Goal: Task Accomplishment & Management: Complete application form

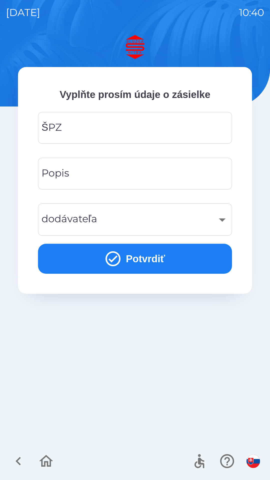
click at [129, 131] on input "ŠPZ" at bounding box center [135, 128] width 182 height 20
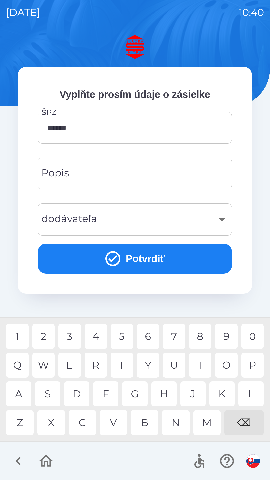
click at [202, 365] on div "I" at bounding box center [200, 365] width 23 height 25
type input "*******"
click at [142, 173] on input "Popis" at bounding box center [135, 174] width 182 height 20
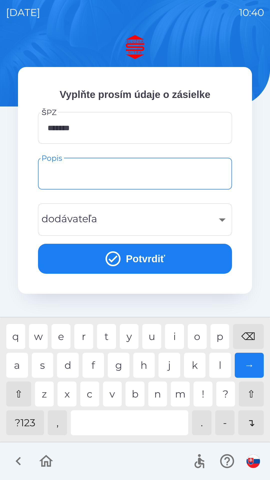
click at [177, 221] on div "​" at bounding box center [135, 220] width 182 height 20
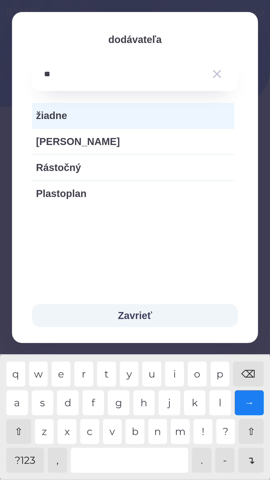
click at [202, 376] on div "o" at bounding box center [197, 374] width 19 height 25
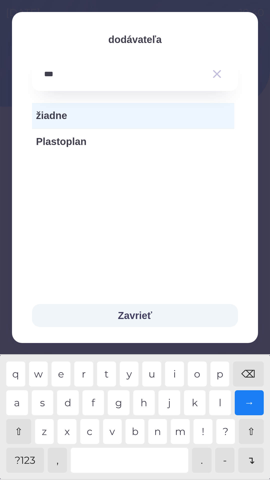
click at [226, 374] on div "p" at bounding box center [220, 374] width 19 height 25
type input "********"
click at [161, 319] on button "Zavrieť" at bounding box center [135, 315] width 206 height 23
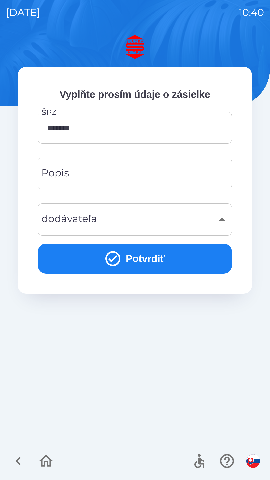
click at [124, 171] on input "Popis" at bounding box center [135, 174] width 182 height 20
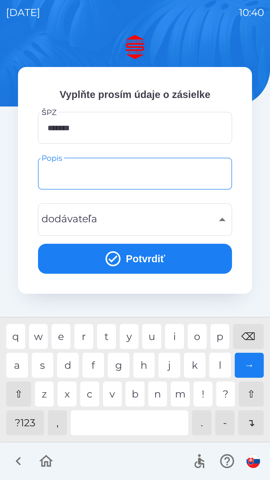
click at [150, 169] on input "Popis" at bounding box center [135, 174] width 182 height 20
click at [105, 342] on div "t" at bounding box center [106, 336] width 19 height 25
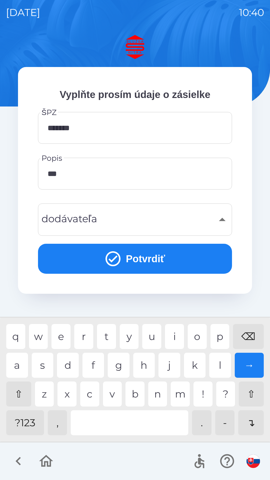
click at [224, 333] on div "p" at bounding box center [220, 336] width 19 height 25
click at [103, 339] on div "t" at bounding box center [106, 336] width 19 height 25
click at [80, 339] on div "r" at bounding box center [83, 336] width 19 height 25
click at [16, 366] on div "a" at bounding box center [17, 365] width 22 height 25
type input "********"
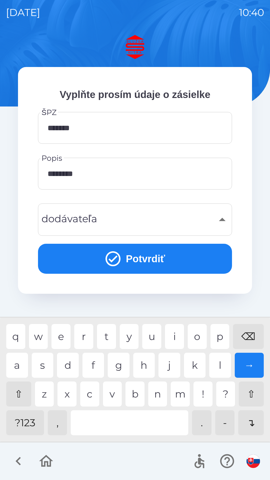
click at [39, 364] on div "s" at bounding box center [43, 365] width 22 height 25
click at [155, 262] on button "Potvrdiť" at bounding box center [135, 259] width 194 height 30
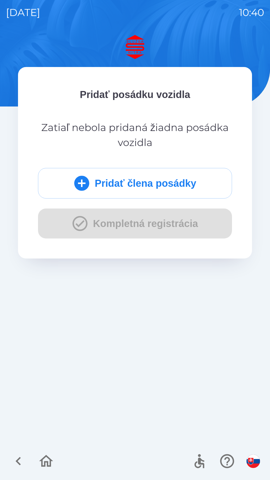
click at [156, 191] on button "Pridať člena posádky" at bounding box center [135, 183] width 194 height 31
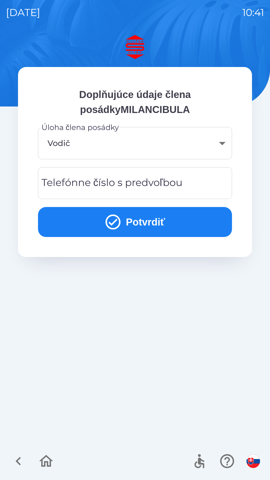
click at [135, 223] on button "Potvrdiť" at bounding box center [135, 222] width 194 height 30
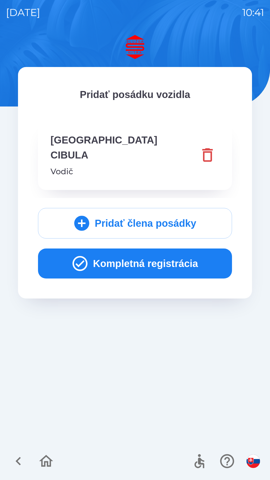
click at [135, 249] on button "Kompletná registrácia" at bounding box center [135, 264] width 194 height 30
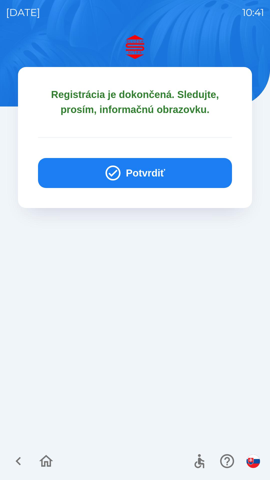
click at [143, 170] on button "Potvrdiť" at bounding box center [135, 173] width 194 height 30
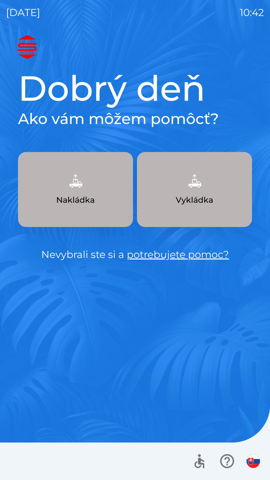
click at [80, 193] on button "Nakládka" at bounding box center [75, 189] width 115 height 75
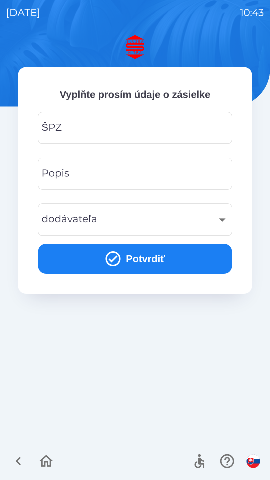
click at [76, 131] on input "ŠPZ" at bounding box center [135, 128] width 182 height 20
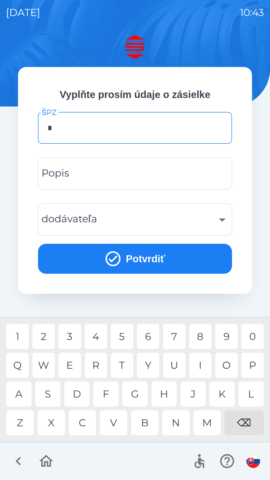
click at [147, 424] on div "B" at bounding box center [145, 423] width 28 height 25
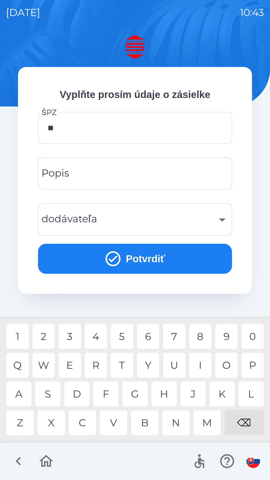
click at [252, 395] on div "L" at bounding box center [251, 394] width 25 height 25
click at [176, 338] on div "7" at bounding box center [174, 336] width 23 height 25
click at [118, 426] on div "V" at bounding box center [114, 423] width 28 height 25
type input "*******"
click at [125, 364] on div "T" at bounding box center [122, 365] width 23 height 25
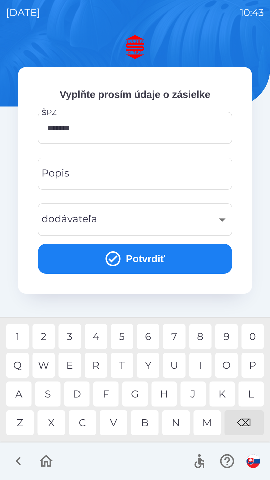
click at [89, 176] on input "Popis" at bounding box center [135, 174] width 182 height 20
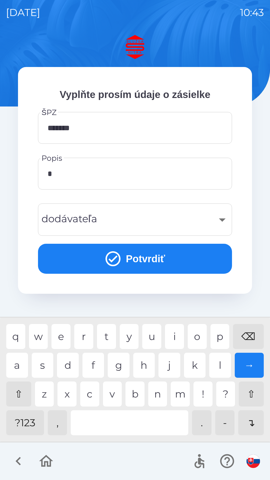
click at [29, 426] on div "?123" at bounding box center [25, 423] width 38 height 25
click at [22, 364] on div "a" at bounding box center [17, 365] width 22 height 25
type input "****"
click at [120, 221] on div "​" at bounding box center [135, 220] width 182 height 20
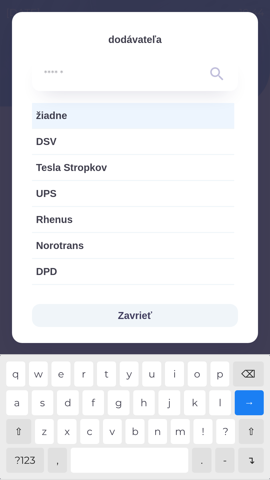
click at [142, 319] on button "Zavrieť" at bounding box center [135, 315] width 206 height 23
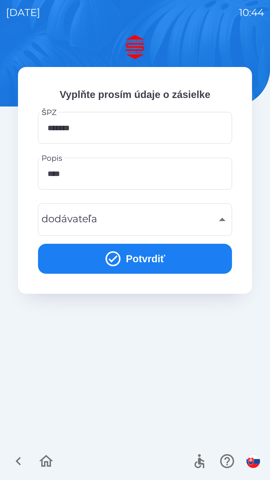
click at [120, 261] on icon "submit" at bounding box center [113, 259] width 18 height 18
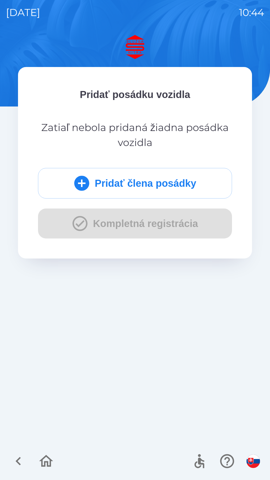
click at [180, 224] on div "Pridať člena posádky Kompletná registrácia" at bounding box center [135, 203] width 194 height 71
click at [171, 188] on button "Pridať člena posádky" at bounding box center [135, 183] width 194 height 31
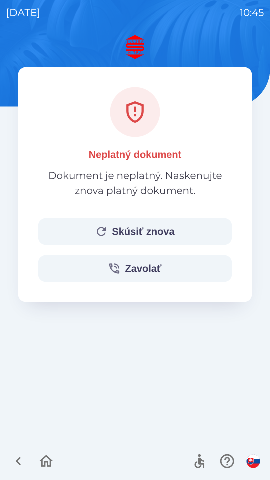
click at [145, 241] on button "Skúsiť znova" at bounding box center [135, 231] width 194 height 27
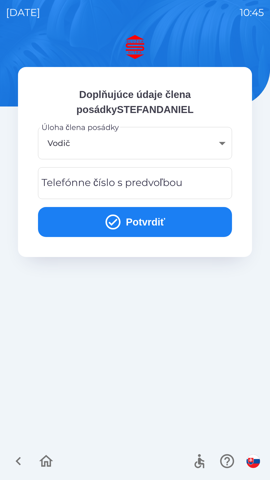
click at [66, 186] on div "Telefónne číslo s predvoľbou Telefónne číslo s predvoľbou" at bounding box center [135, 183] width 194 height 32
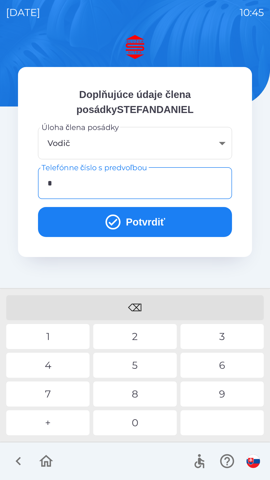
click at [136, 419] on div "0" at bounding box center [134, 423] width 83 height 25
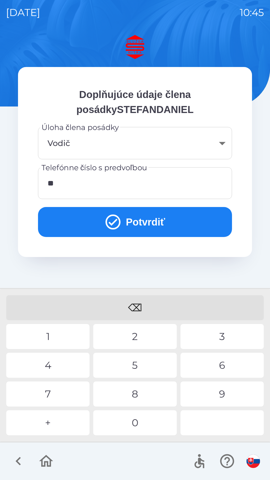
click at [222, 393] on div "9" at bounding box center [222, 394] width 83 height 25
click at [223, 334] on div "3" at bounding box center [222, 336] width 83 height 25
click at [55, 391] on div "7" at bounding box center [47, 394] width 83 height 25
click at [220, 341] on div "3" at bounding box center [222, 336] width 83 height 25
click at [119, 224] on icon "submit" at bounding box center [113, 222] width 18 height 18
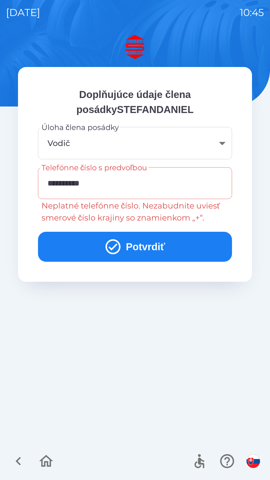
click at [101, 185] on input "**********" at bounding box center [135, 183] width 182 height 20
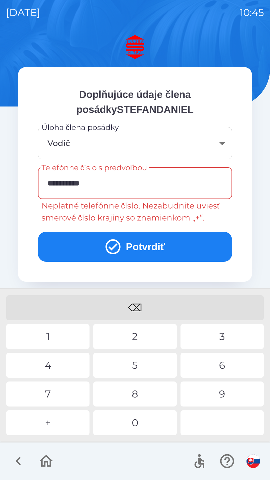
click at [55, 192] on input "**********" at bounding box center [135, 183] width 182 height 20
click at [49, 187] on input "**********" at bounding box center [135, 183] width 182 height 20
click at [52, 184] on input "**********" at bounding box center [135, 183] width 182 height 20
click at [51, 364] on div "4" at bounding box center [47, 365] width 83 height 25
click at [137, 336] on div "2" at bounding box center [134, 336] width 83 height 25
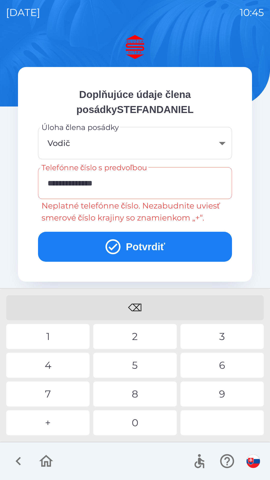
click at [145, 256] on button "Potvrdiť" at bounding box center [135, 247] width 194 height 30
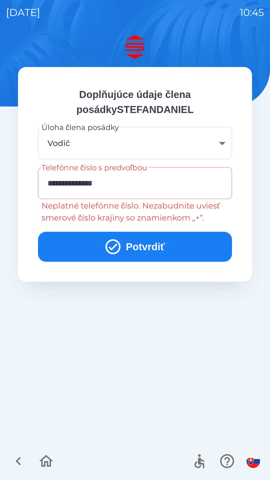
click at [112, 250] on icon "submit" at bounding box center [113, 247] width 18 height 18
click at [123, 181] on input "**********" at bounding box center [135, 183] width 182 height 20
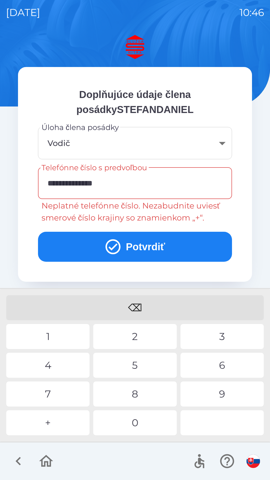
click at [58, 186] on input "**********" at bounding box center [135, 183] width 182 height 20
click at [139, 304] on div "⌫" at bounding box center [135, 308] width 258 height 25
type input "**********"
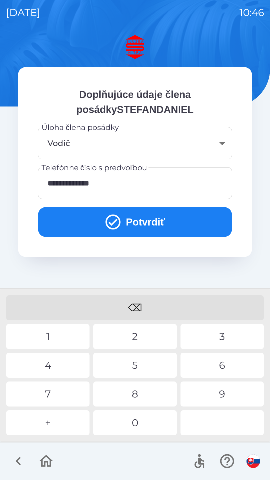
click at [113, 223] on icon "submit" at bounding box center [113, 222] width 18 height 18
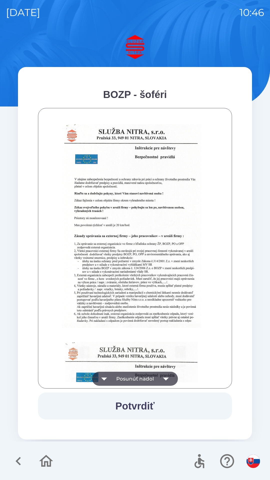
click at [132, 407] on button "Potvrdiť" at bounding box center [135, 406] width 194 height 27
click at [104, 378] on icon "button" at bounding box center [104, 379] width 6 height 3
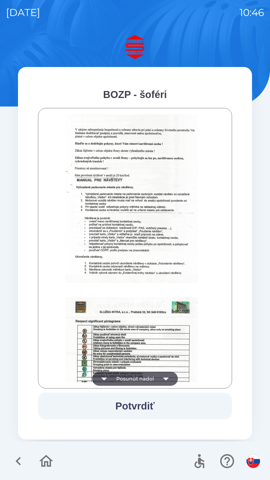
click at [107, 381] on icon "button" at bounding box center [104, 379] width 14 height 14
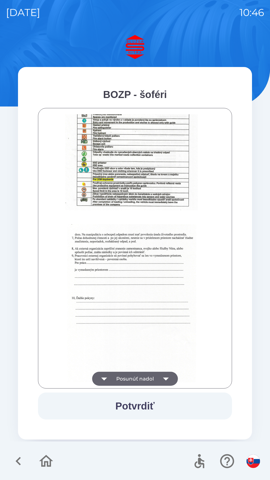
click at [99, 436] on div "BOZP - šoféri Posunúť nadol Potvrdiť" at bounding box center [135, 253] width 234 height 373
click at [102, 378] on icon "button" at bounding box center [104, 379] width 6 height 3
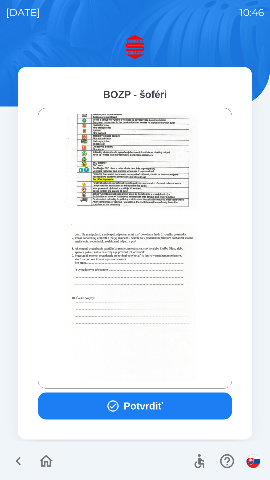
scroll to position [561, 0]
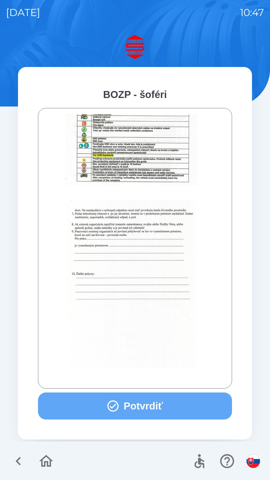
click at [116, 401] on icon "button" at bounding box center [113, 407] width 14 height 14
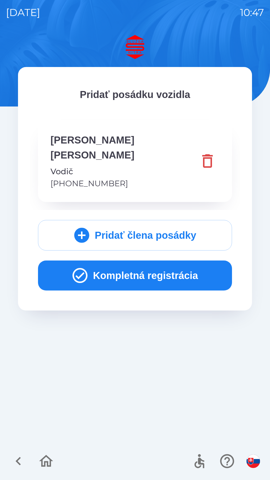
click at [47, 462] on icon "button" at bounding box center [46, 461] width 14 height 12
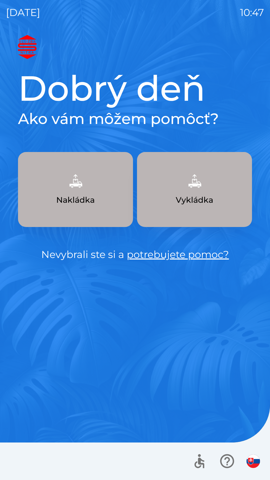
click at [82, 187] on img "button" at bounding box center [76, 181] width 22 height 22
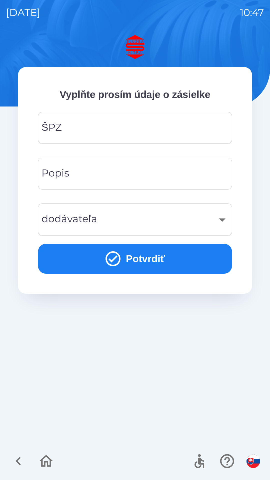
click at [92, 134] on input "ŠPZ" at bounding box center [135, 128] width 182 height 20
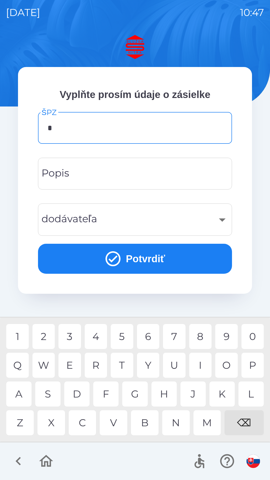
click at [51, 393] on div "S" at bounding box center [47, 394] width 25 height 25
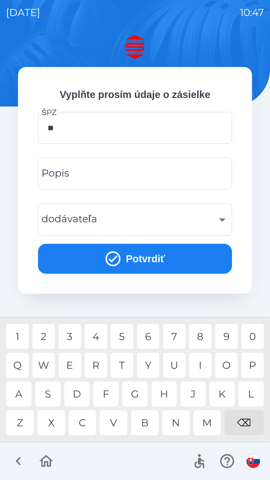
click at [98, 367] on div "R" at bounding box center [96, 365] width 23 height 25
click at [93, 337] on div "4" at bounding box center [96, 336] width 23 height 25
click at [199, 336] on div "8" at bounding box center [200, 336] width 23 height 25
type input "******"
click at [158, 261] on button "Potvrdiť" at bounding box center [135, 259] width 194 height 30
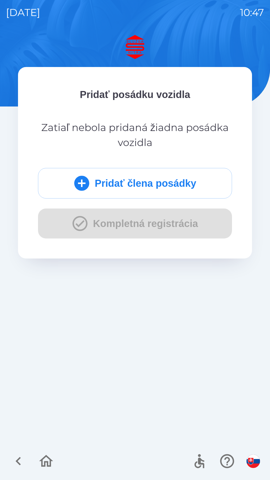
click at [163, 185] on button "Pridať člena posádky" at bounding box center [135, 183] width 194 height 31
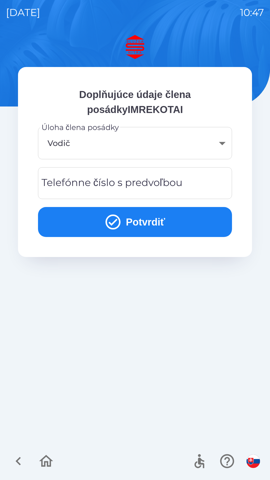
click at [61, 185] on div "Telefónne číslo s predvoľbou Telefónne číslo s predvoľbou" at bounding box center [135, 183] width 194 height 32
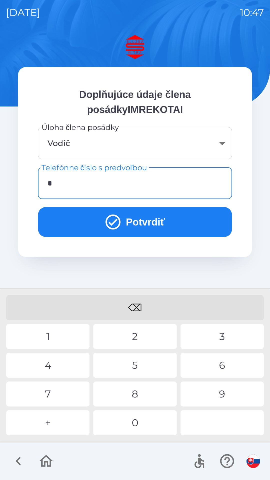
click at [54, 423] on div "+" at bounding box center [47, 423] width 83 height 25
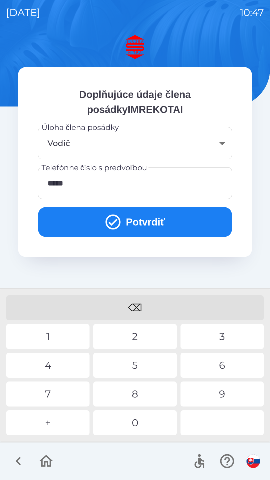
click at [139, 422] on div "0" at bounding box center [134, 423] width 83 height 25
click at [224, 338] on div "3" at bounding box center [222, 336] width 83 height 25
click at [46, 391] on div "7" at bounding box center [47, 394] width 83 height 25
click at [136, 366] on div "5" at bounding box center [134, 365] width 83 height 25
click at [136, 395] on div "8" at bounding box center [134, 394] width 83 height 25
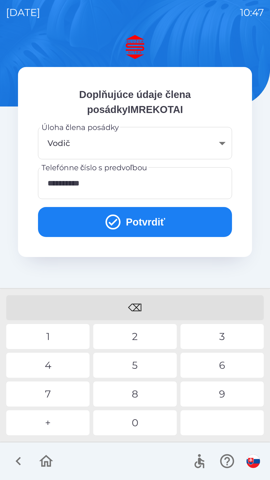
click at [138, 424] on div "0" at bounding box center [134, 423] width 83 height 25
type input "**********"
click at [224, 396] on div "9" at bounding box center [222, 394] width 83 height 25
click at [144, 225] on button "Potvrdiť" at bounding box center [135, 222] width 194 height 30
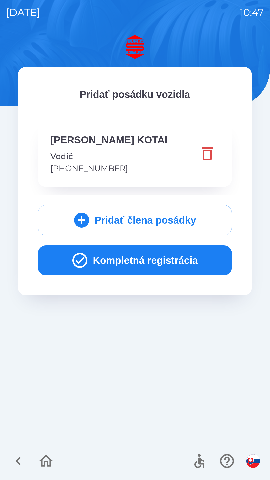
click at [148, 264] on button "Kompletná registrácia" at bounding box center [135, 261] width 194 height 30
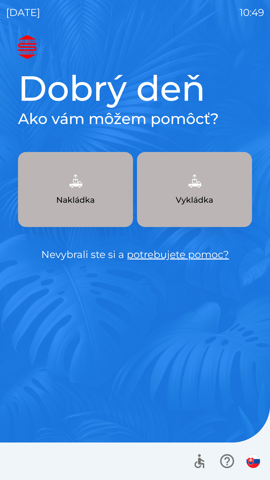
click at [146, 259] on link "potrebujete pomoc?" at bounding box center [178, 255] width 102 height 12
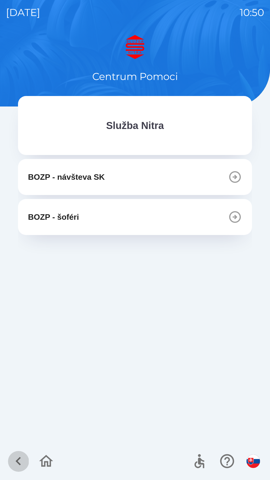
click at [19, 460] on icon "button" at bounding box center [18, 461] width 17 height 17
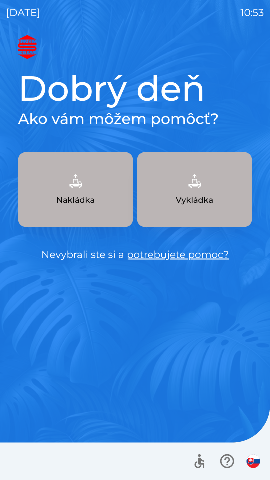
click at [93, 189] on button "Nakládka" at bounding box center [75, 189] width 115 height 75
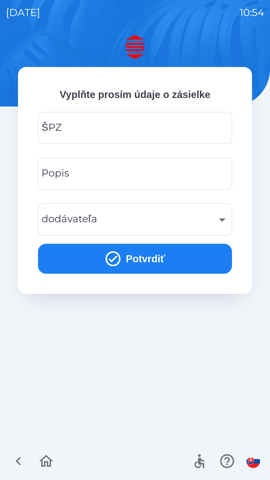
click at [75, 123] on input "ŠPZ" at bounding box center [135, 128] width 182 height 20
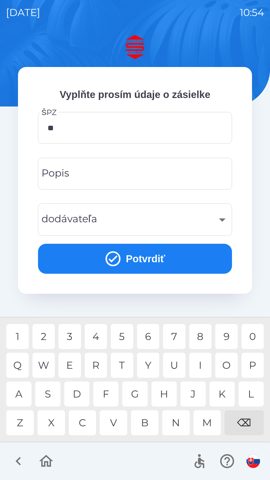
click at [250, 396] on div "L" at bounding box center [251, 394] width 25 height 25
click at [72, 339] on div "3" at bounding box center [70, 336] width 23 height 25
click at [174, 336] on div "7" at bounding box center [174, 336] width 23 height 25
click at [200, 338] on div "8" at bounding box center [200, 336] width 23 height 25
click at [115, 422] on div "V" at bounding box center [114, 423] width 28 height 25
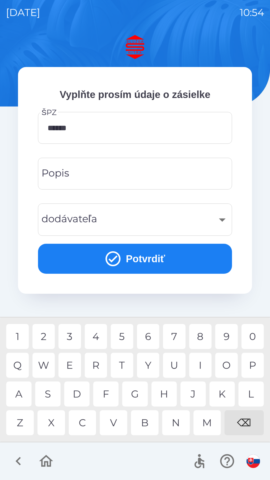
type input "*******"
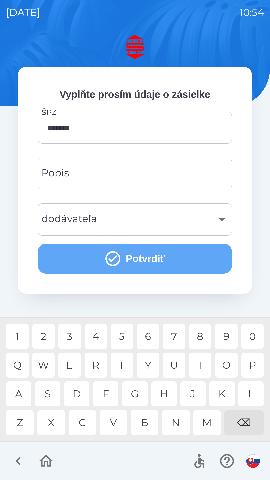
click at [113, 260] on icon "submit" at bounding box center [113, 259] width 15 height 15
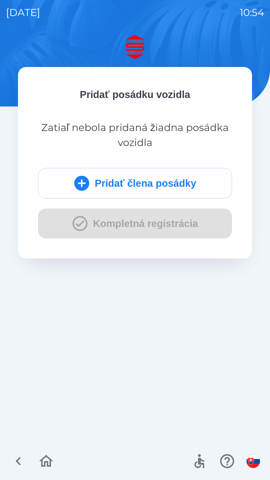
click at [84, 227] on div "Pridať člena posádky Kompletná registrácia" at bounding box center [135, 203] width 194 height 71
click at [82, 186] on icon "submit" at bounding box center [81, 183] width 15 height 15
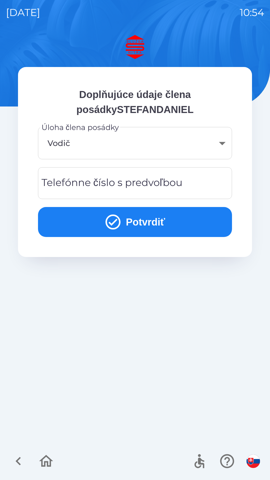
click at [80, 181] on div "Telefónne číslo s predvoľbou Telefónne číslo s predvoľbou" at bounding box center [135, 183] width 194 height 32
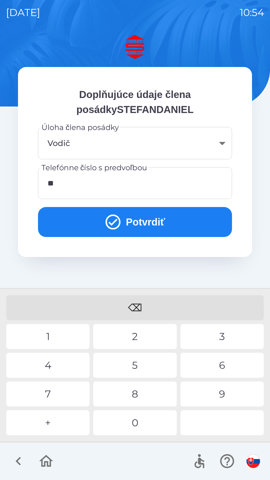
click at [56, 368] on div "4" at bounding box center [47, 365] width 83 height 25
click at [55, 340] on div "1" at bounding box center [47, 336] width 83 height 25
click at [223, 394] on div "9" at bounding box center [222, 394] width 83 height 25
click at [137, 424] on div "0" at bounding box center [134, 423] width 83 height 25
click at [57, 393] on div "7" at bounding box center [47, 394] width 83 height 25
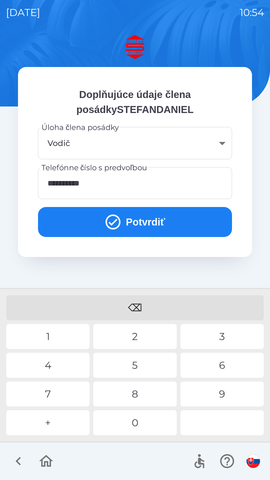
click at [224, 340] on div "3" at bounding box center [222, 336] width 83 height 25
click at [54, 397] on div "7" at bounding box center [47, 394] width 83 height 25
click at [222, 396] on div "9" at bounding box center [222, 394] width 83 height 25
type input "**********"
click at [54, 366] on div "4" at bounding box center [47, 365] width 83 height 25
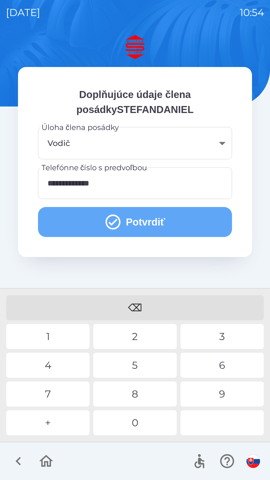
click at [113, 224] on icon "submit" at bounding box center [113, 222] width 18 height 18
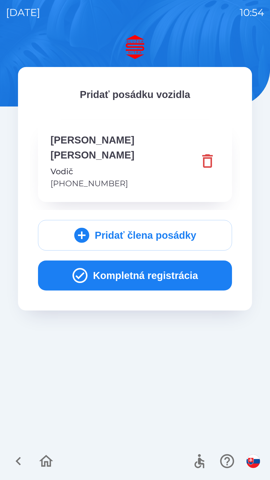
click at [76, 267] on icon "button" at bounding box center [80, 276] width 18 height 18
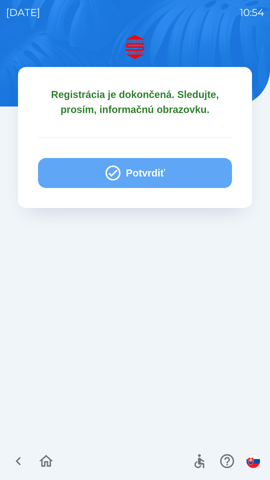
click at [113, 175] on icon "button" at bounding box center [113, 173] width 18 height 18
